Goal: Task Accomplishment & Management: Use online tool/utility

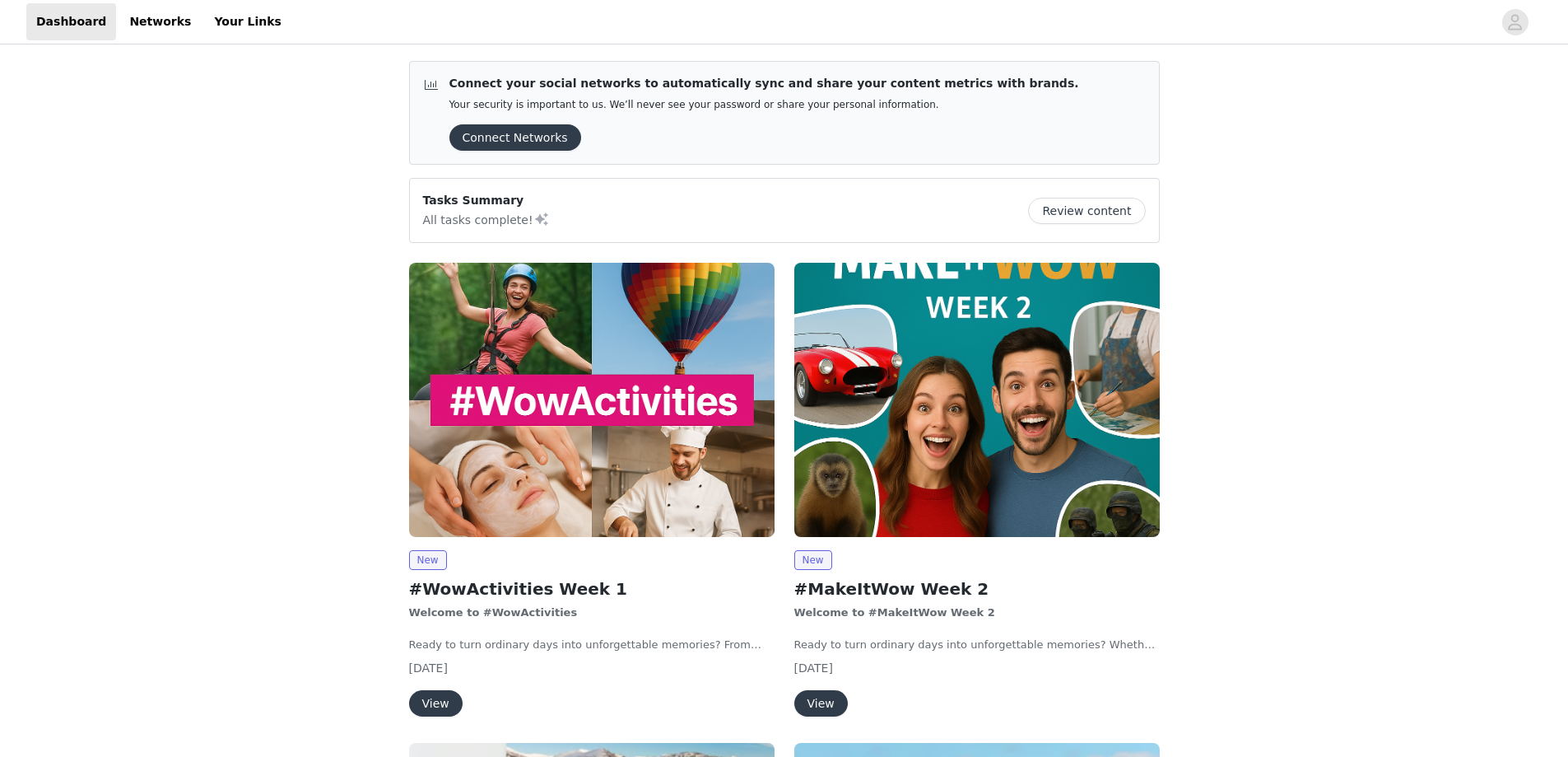
scroll to position [82, 0]
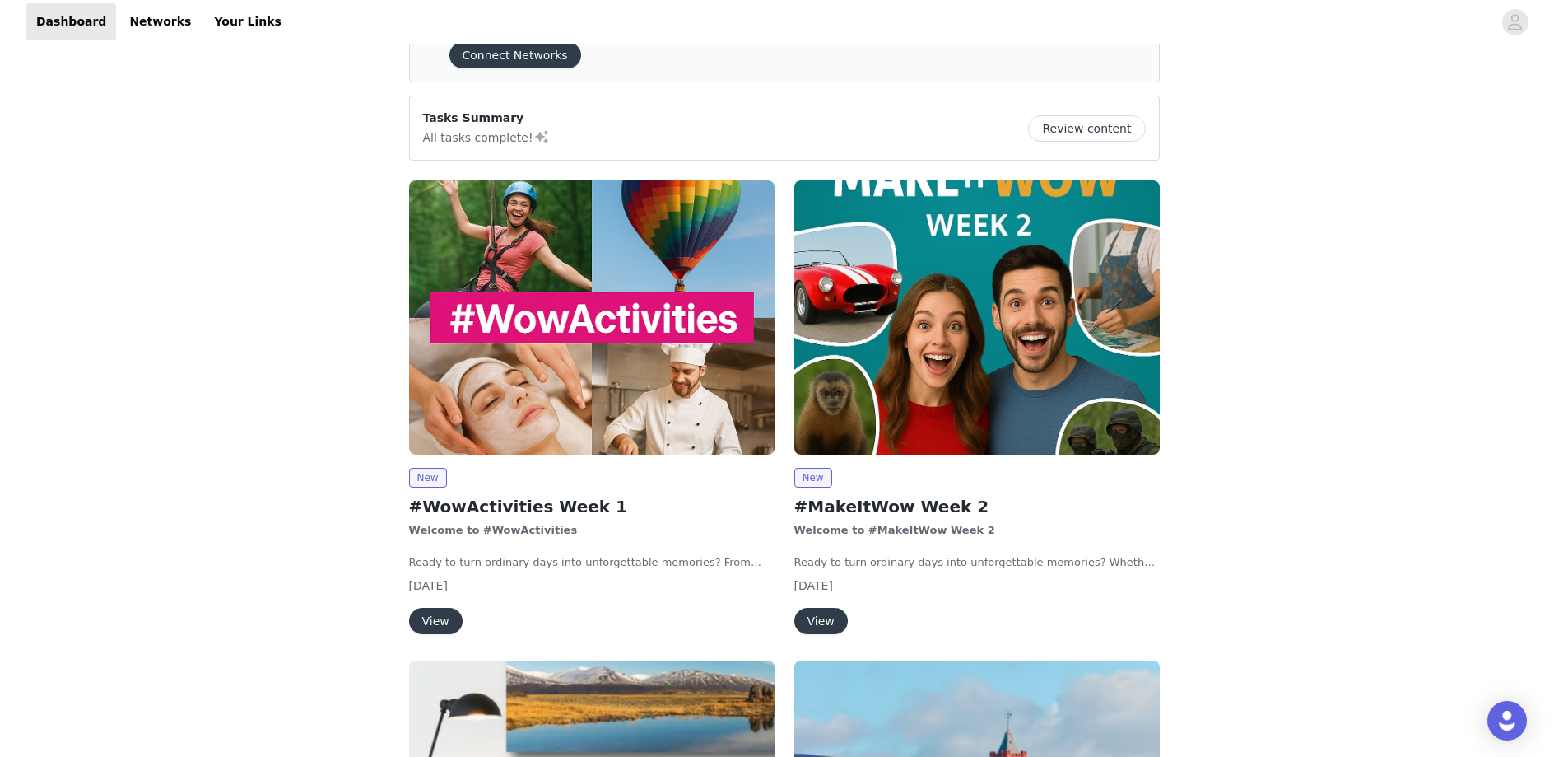
click at [426, 624] on button "View" at bounding box center [436, 620] width 53 height 27
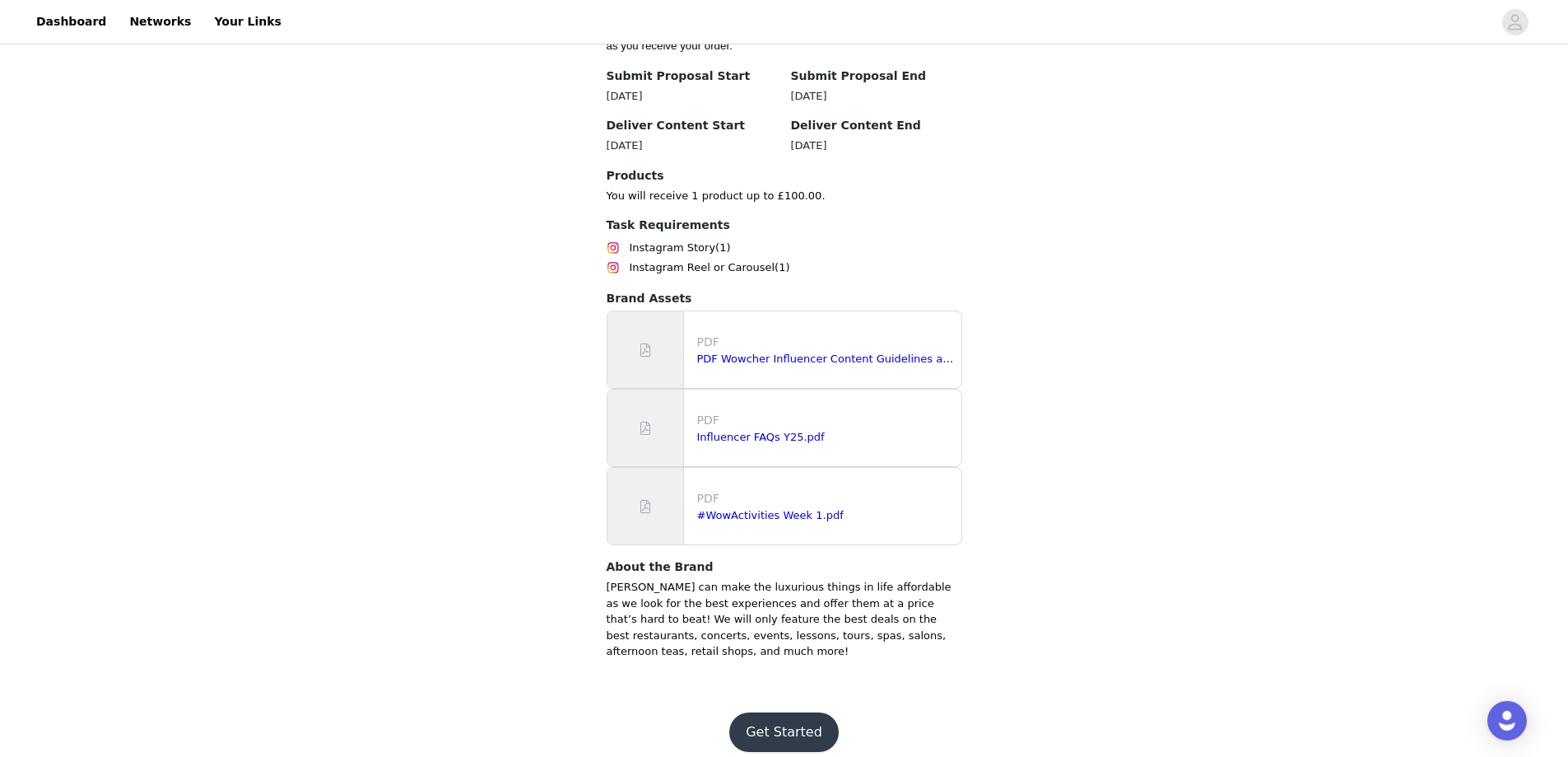
scroll to position [1002, 0]
click at [773, 711] on button "Get Started" at bounding box center [784, 730] width 110 height 40
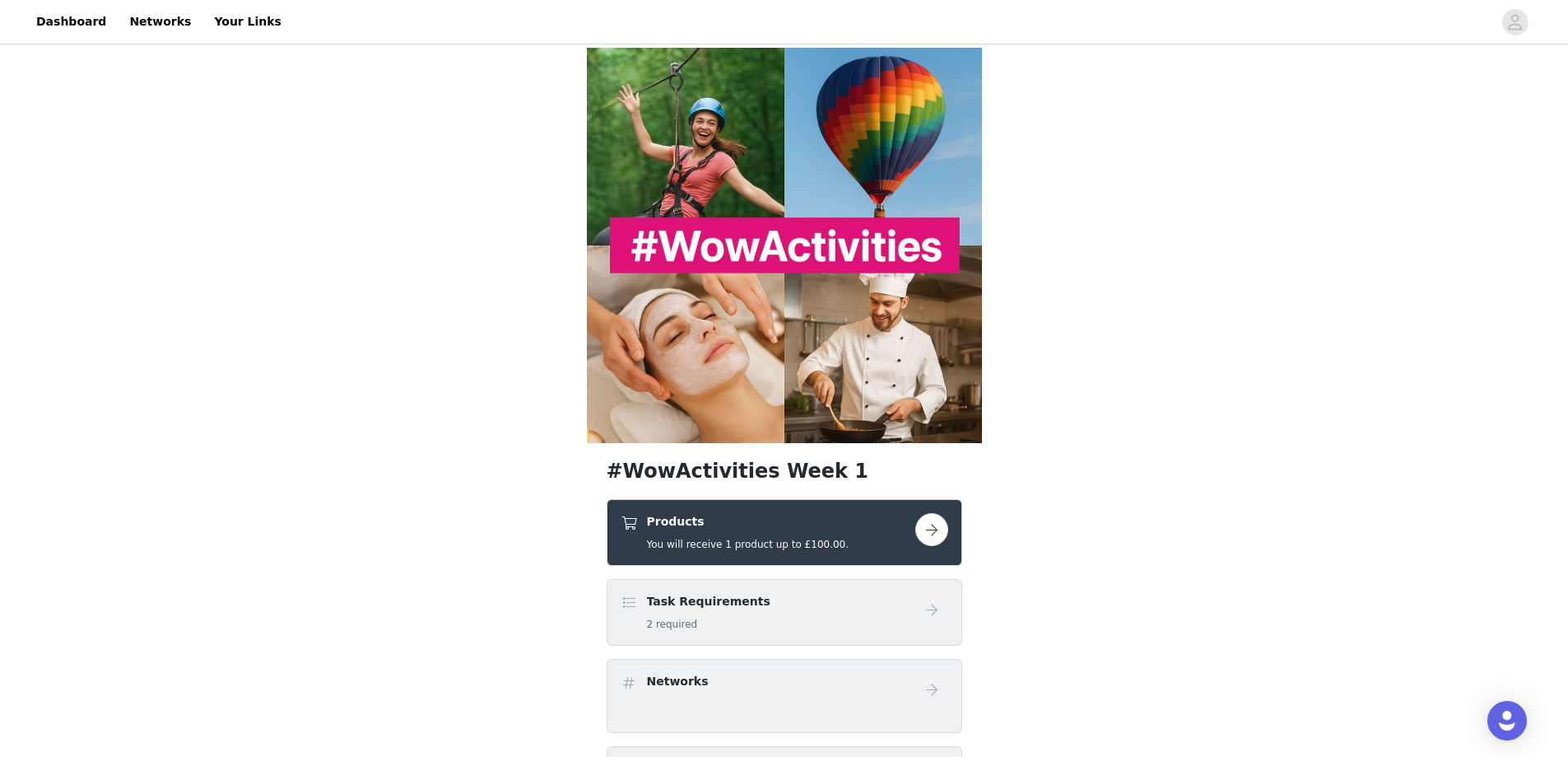
click at [918, 541] on link at bounding box center [932, 529] width 33 height 33
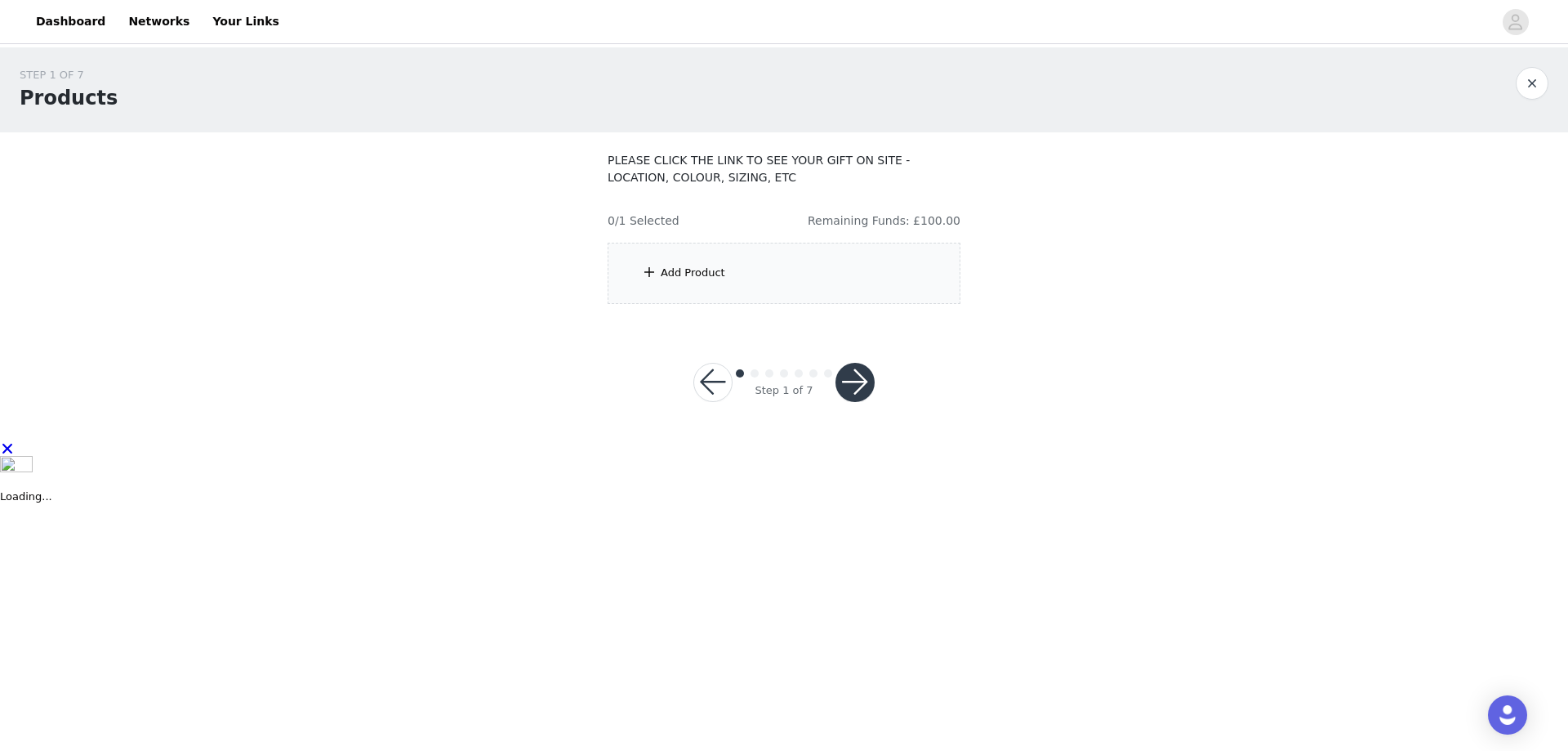
click at [774, 253] on div "Add Product" at bounding box center [784, 273] width 353 height 62
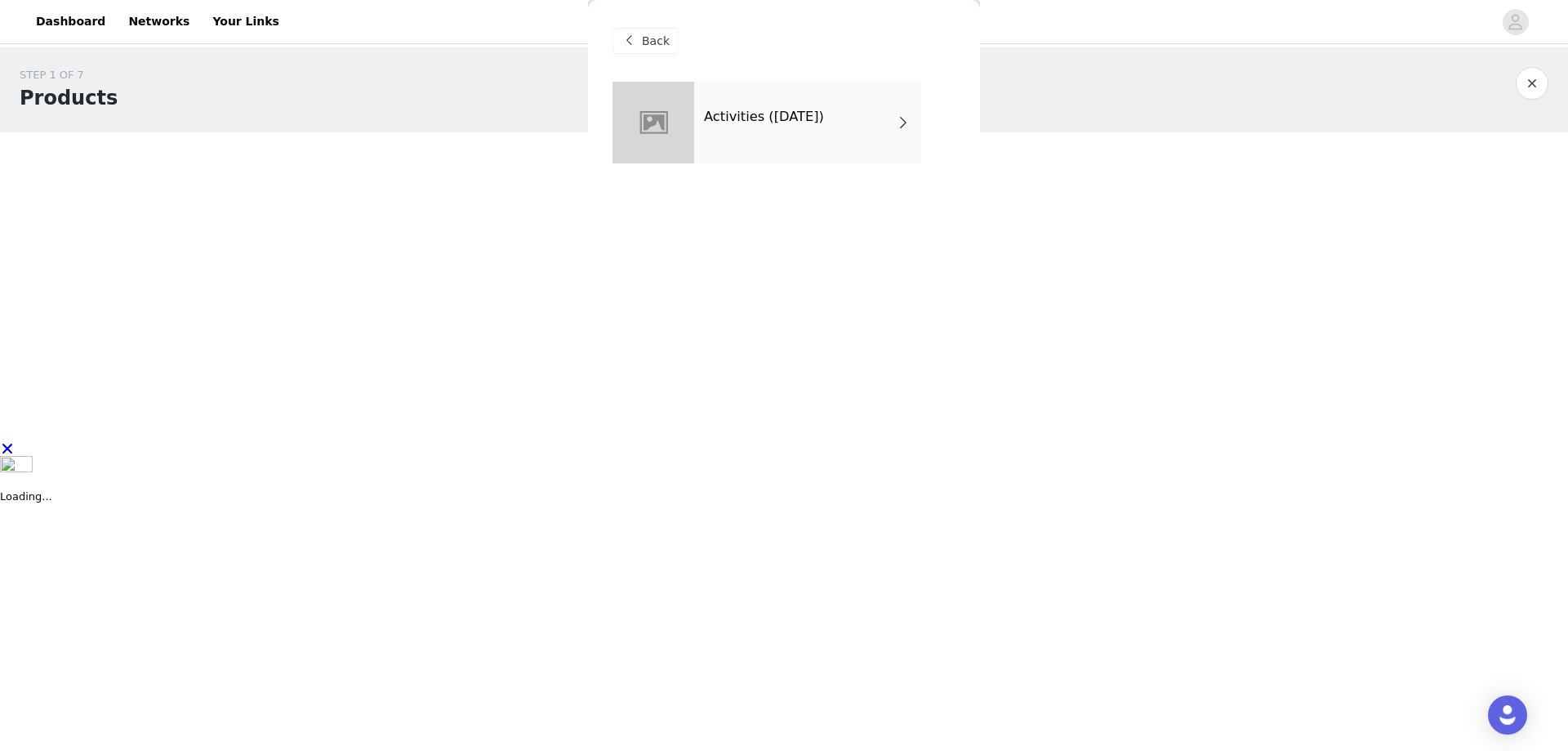
click at [813, 149] on div "Activities ([DATE])" at bounding box center [808, 122] width 227 height 82
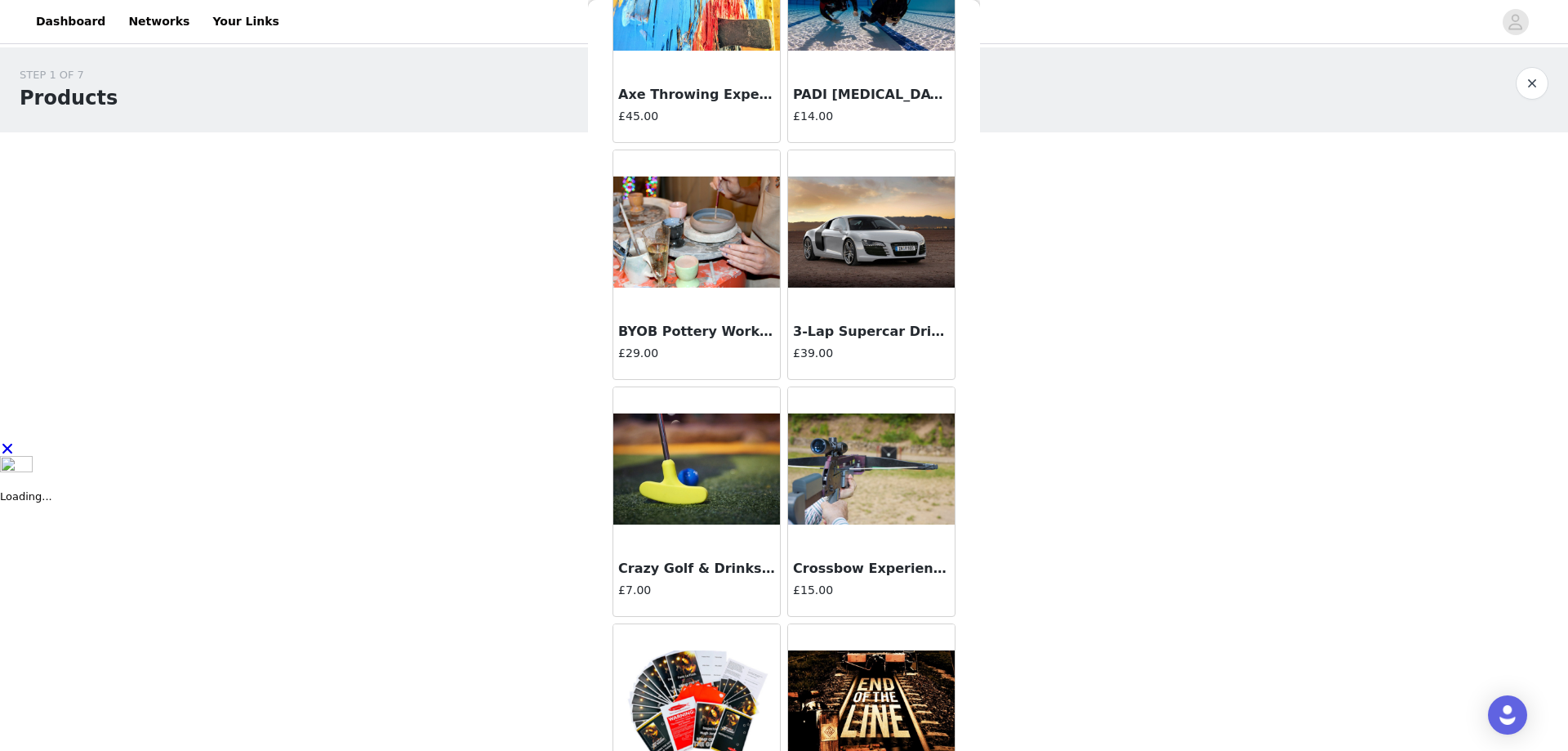
scroll to position [1143, 0]
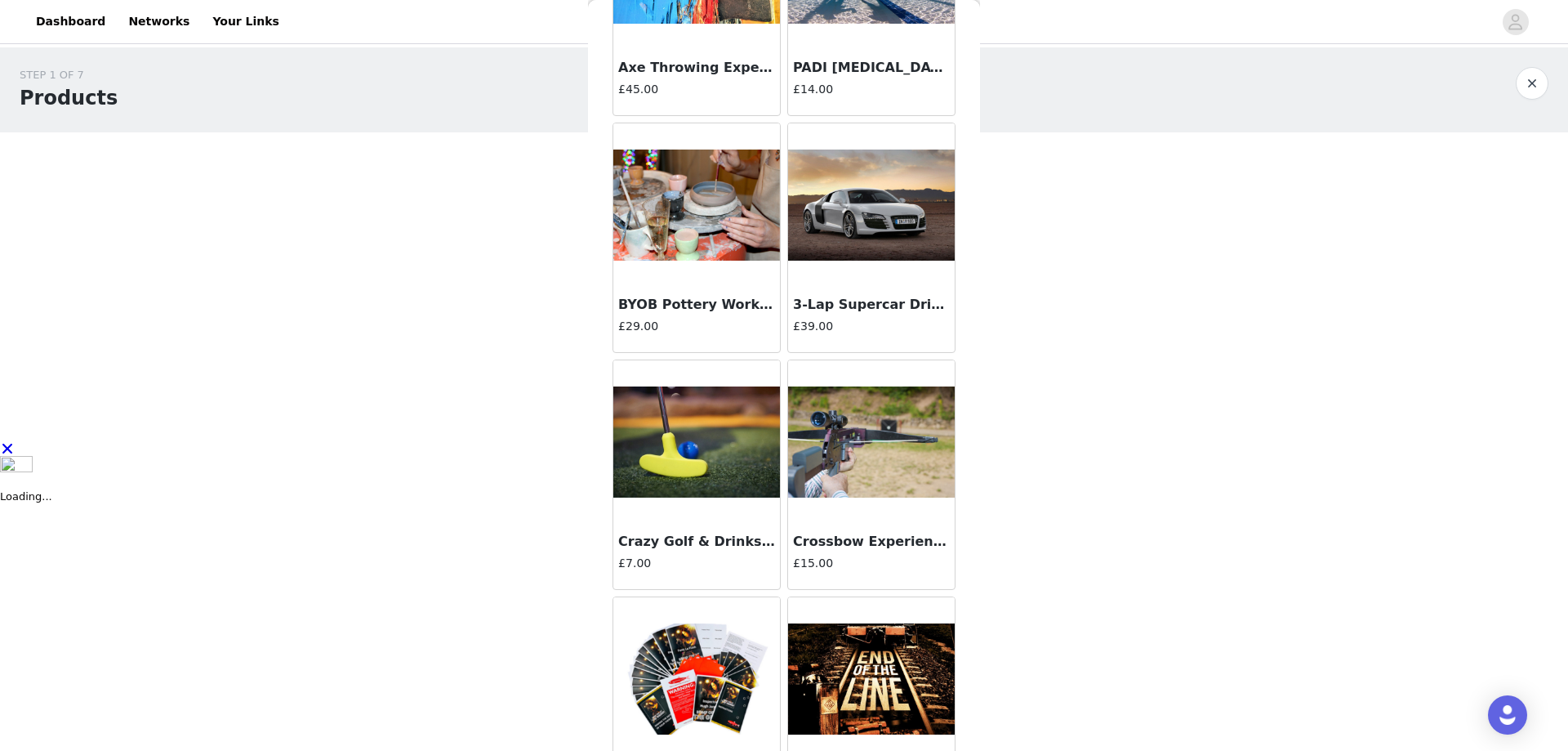
click at [672, 261] on div at bounding box center [696, 205] width 166 height 164
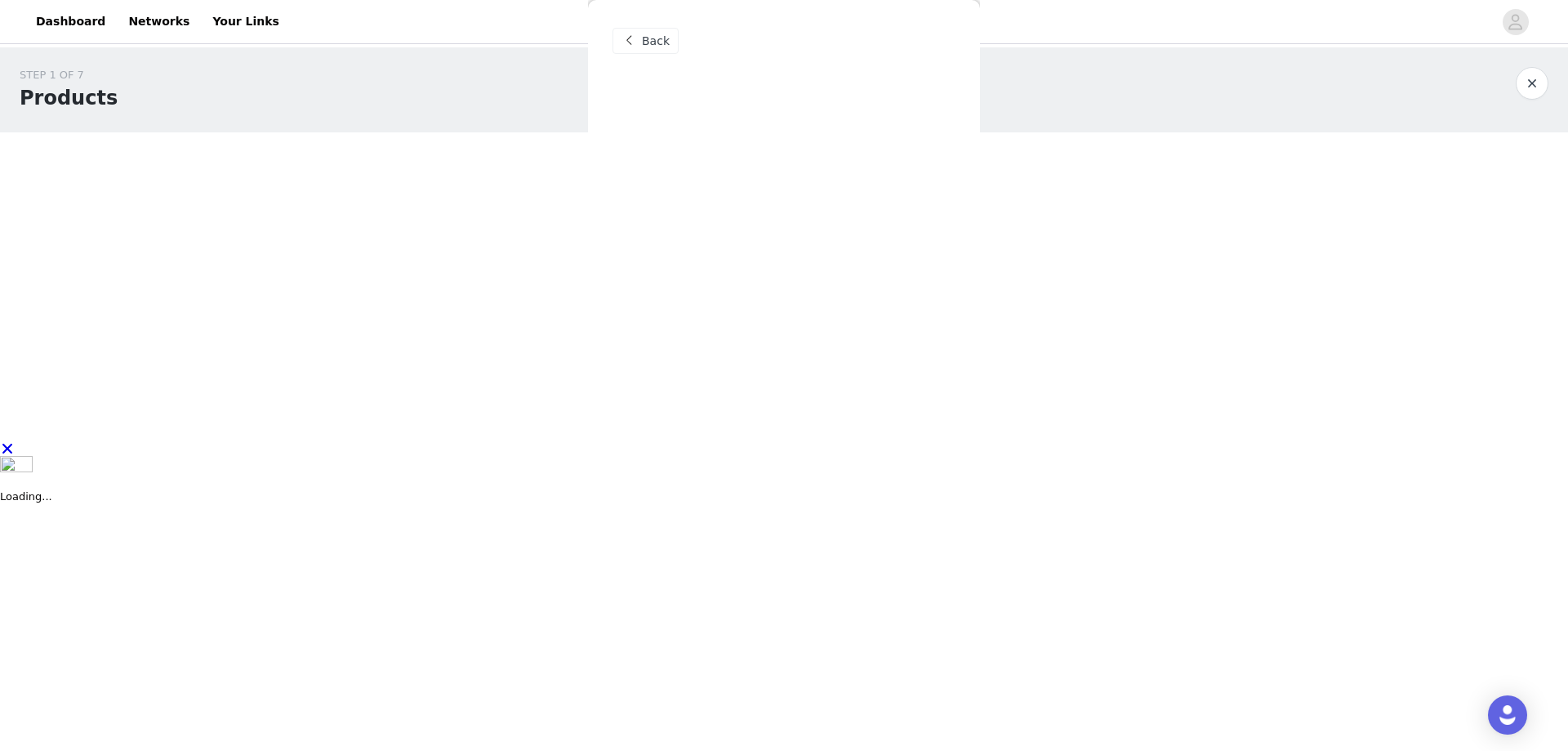
scroll to position [0, 0]
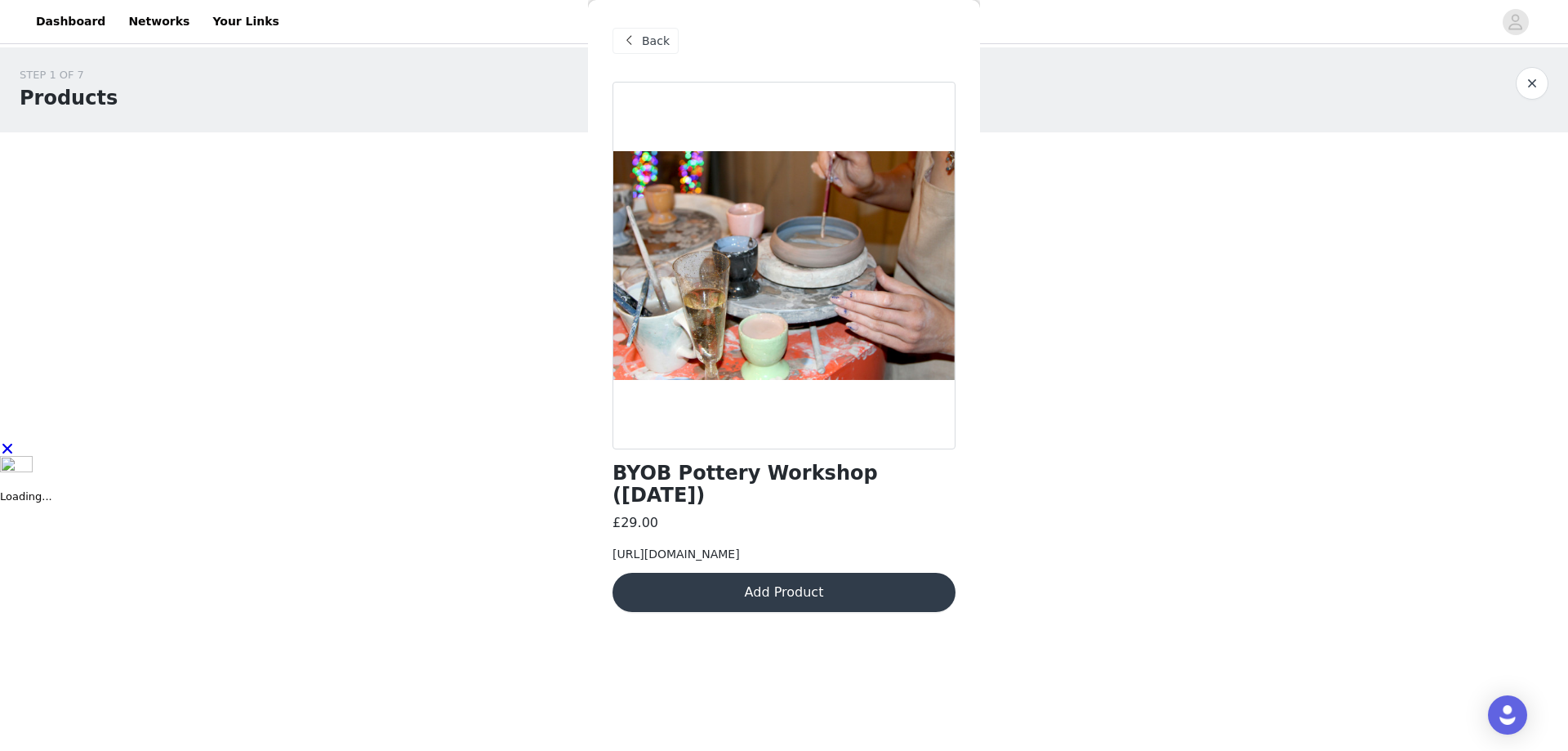
click at [631, 41] on span at bounding box center [629, 40] width 19 height 19
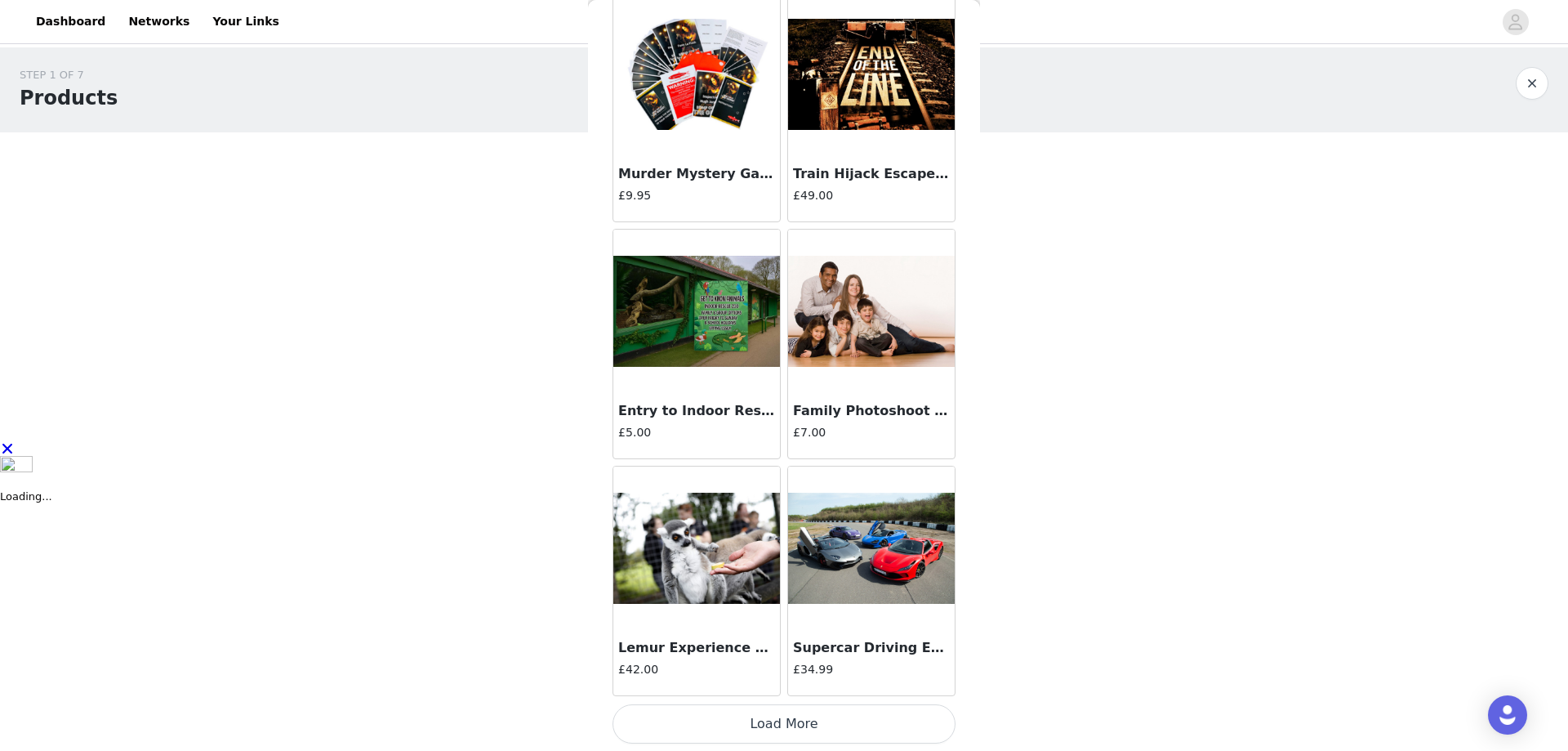
scroll to position [1749, 0]
click at [832, 715] on button "Load More" at bounding box center [784, 723] width 343 height 40
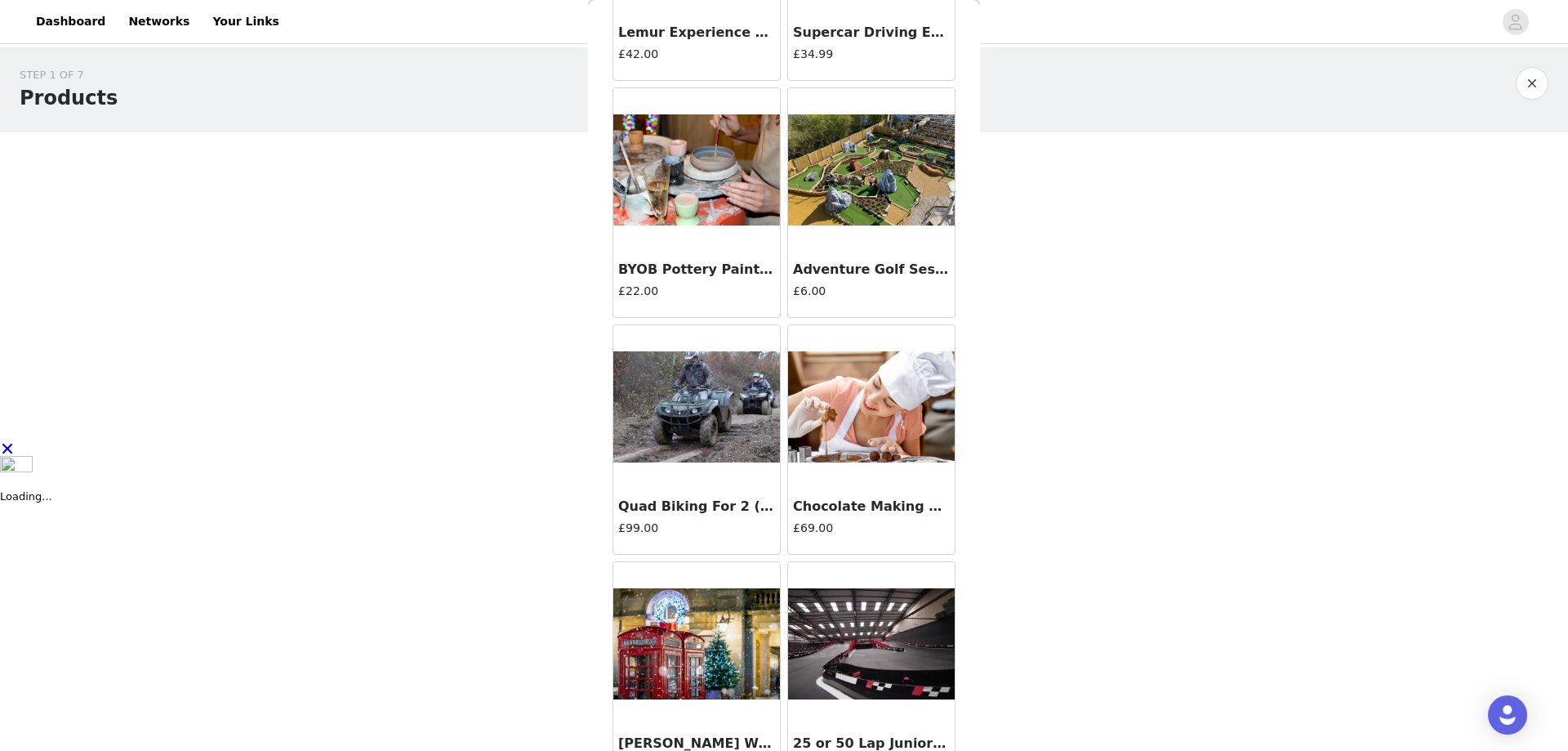
scroll to position [2402, 0]
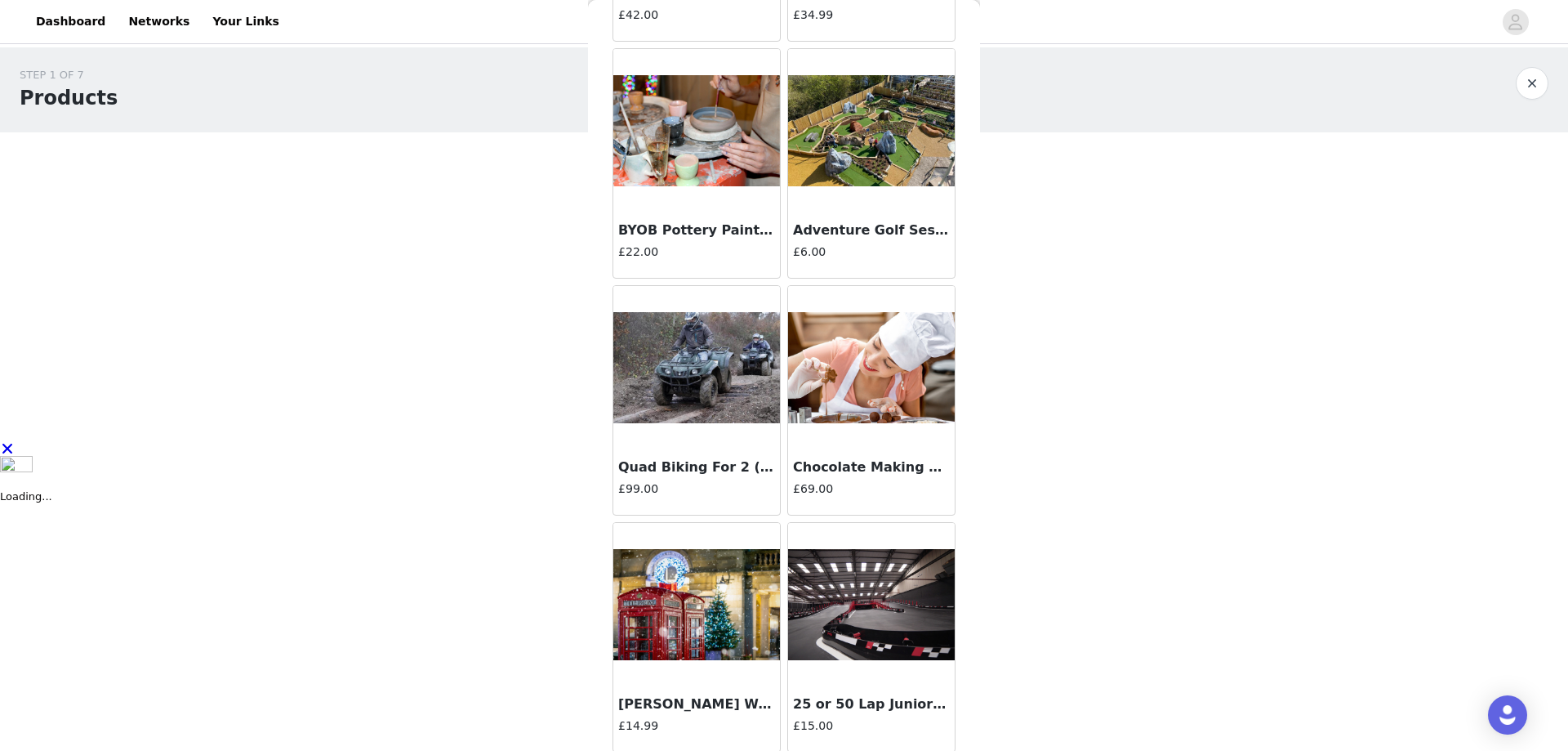
click at [826, 445] on div at bounding box center [871, 368] width 166 height 164
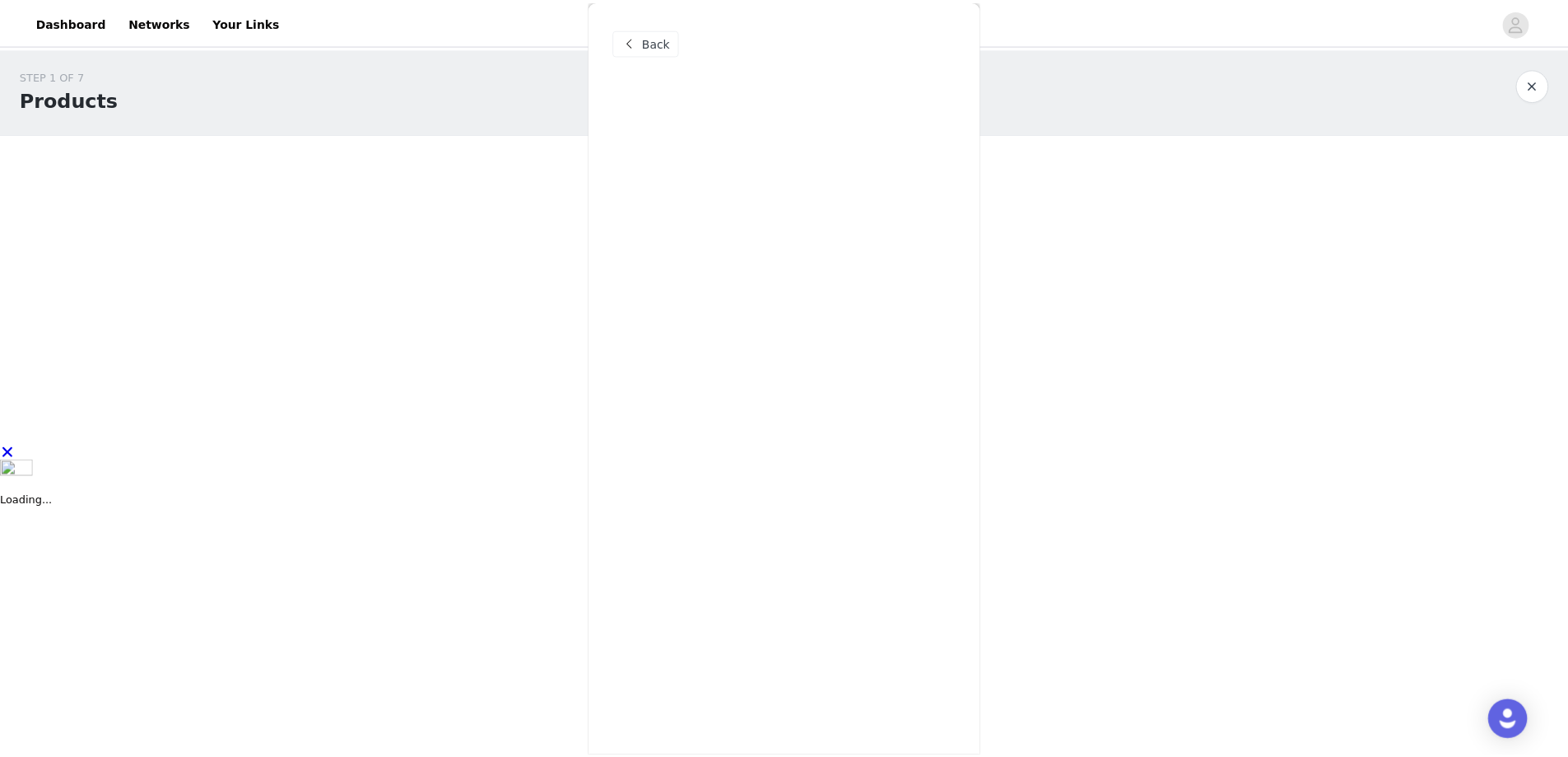
scroll to position [0, 0]
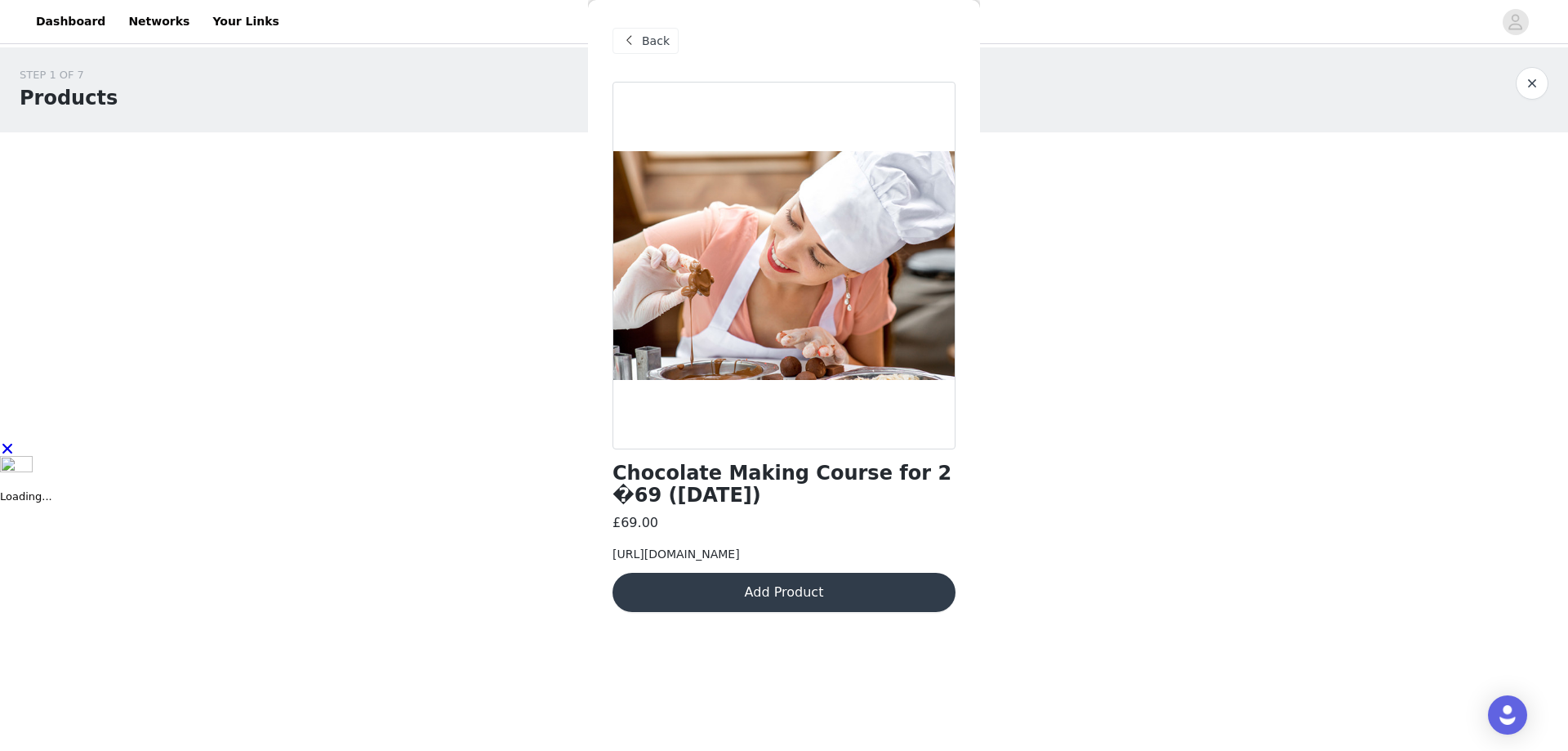
click at [739, 554] on span "[URL][DOMAIN_NAME]" at bounding box center [676, 553] width 128 height 13
click at [42, 24] on link "Dashboard" at bounding box center [70, 22] width 89 height 37
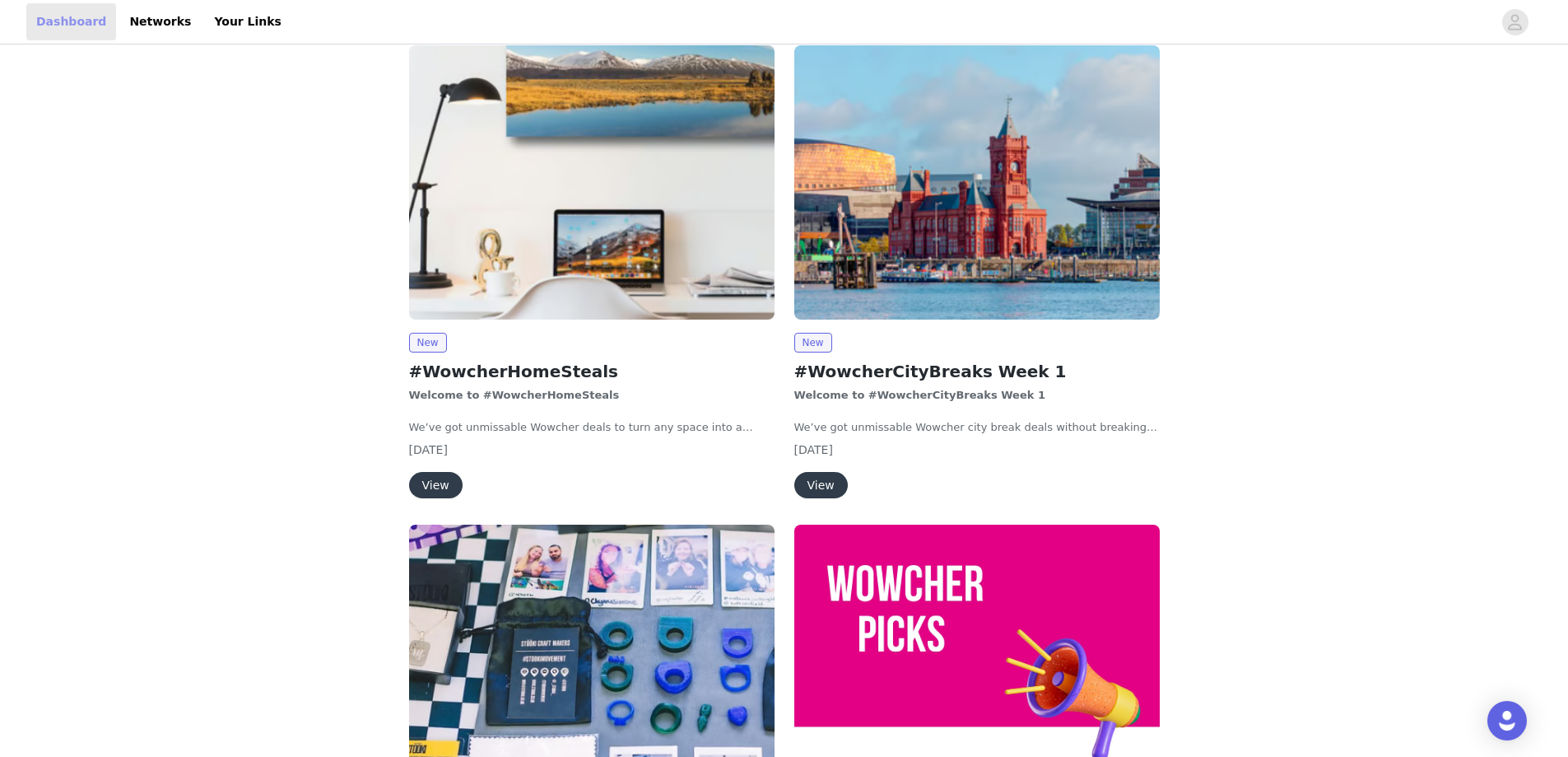
scroll to position [741, 0]
